Goal: Find contact information: Find contact information

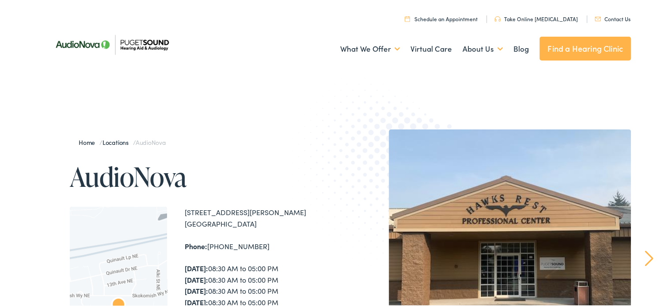
click at [615, 18] on link "Contact Us" at bounding box center [613, 18] width 36 height 8
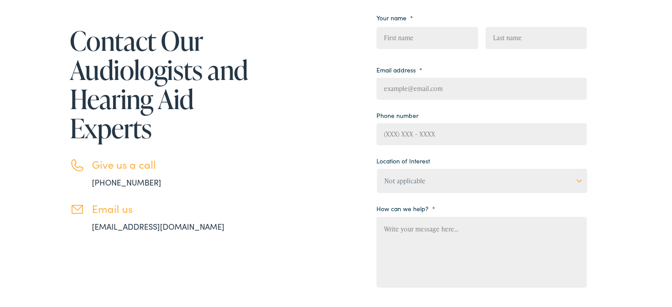
scroll to position [195, 0]
